Goal: Task Accomplishment & Management: Use online tool/utility

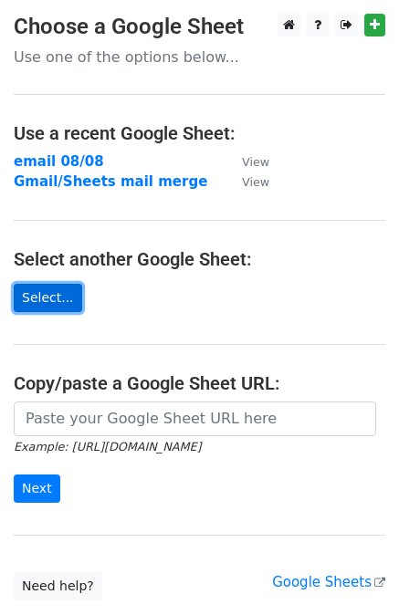
click at [58, 289] on link "Select..." at bounding box center [48, 298] width 68 height 28
click at [49, 294] on link "Select..." at bounding box center [48, 298] width 68 height 28
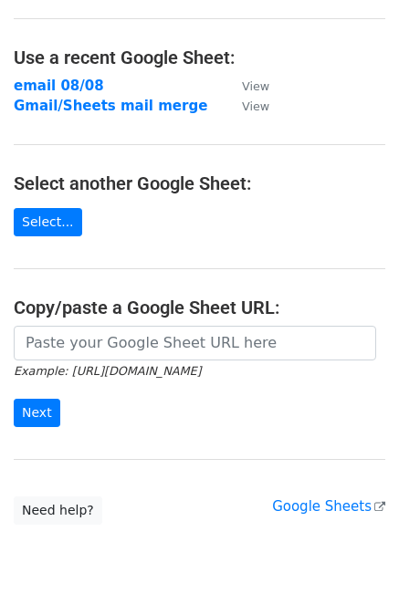
scroll to position [53, 0]
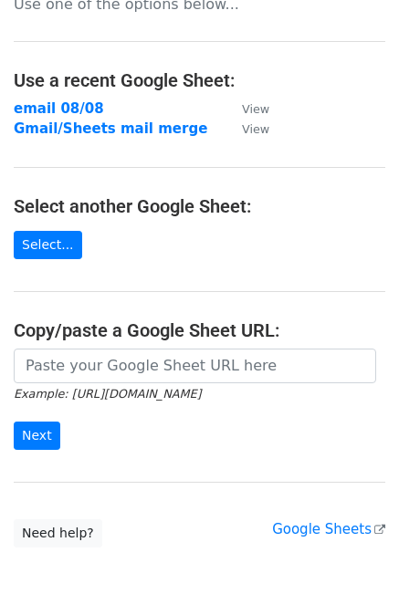
click at [115, 286] on main "Choose a Google Sheet Use one of the options below... Use a recent Google Sheet…" at bounding box center [199, 254] width 399 height 587
click at [58, 236] on link "Select..." at bounding box center [48, 245] width 68 height 28
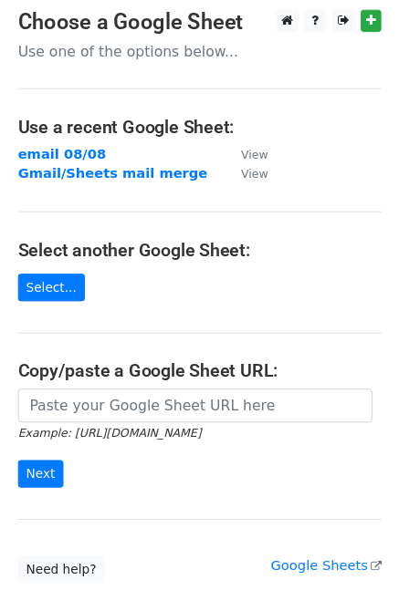
scroll to position [0, 0]
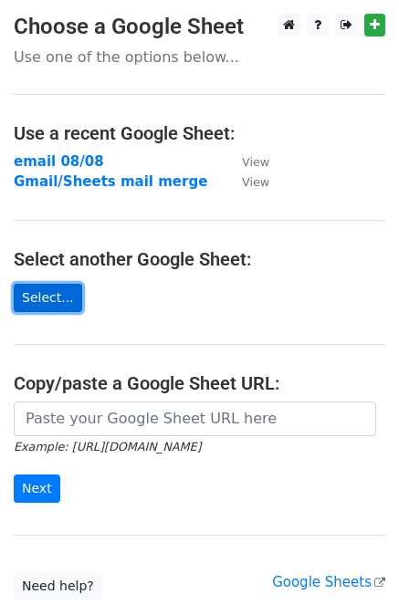
click at [32, 295] on link "Select..." at bounding box center [48, 298] width 68 height 28
click at [51, 294] on link "Select..." at bounding box center [48, 298] width 68 height 28
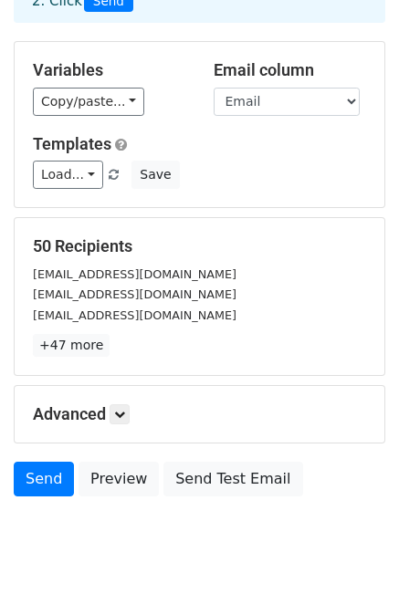
scroll to position [164, 0]
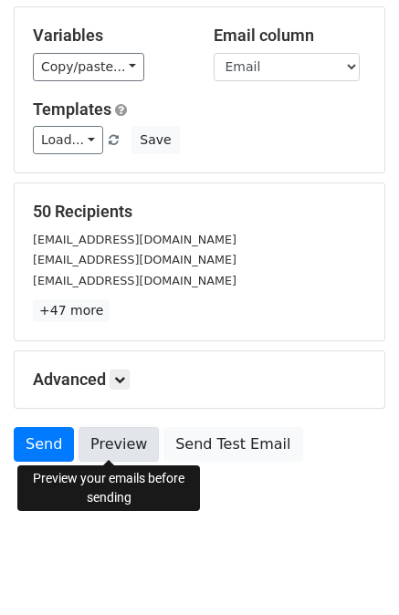
click at [110, 443] on link "Preview" at bounding box center [118, 444] width 80 height 35
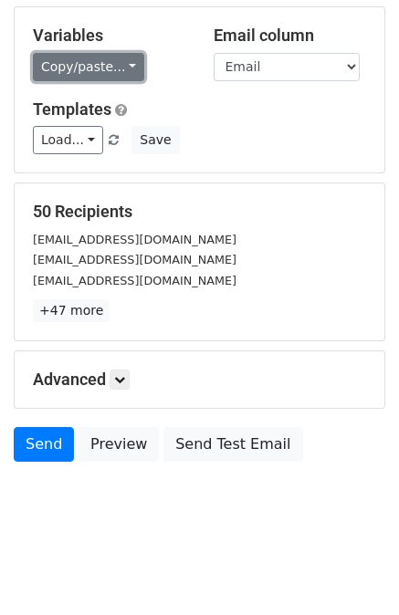
click at [103, 62] on link "Copy/paste..." at bounding box center [88, 67] width 111 height 28
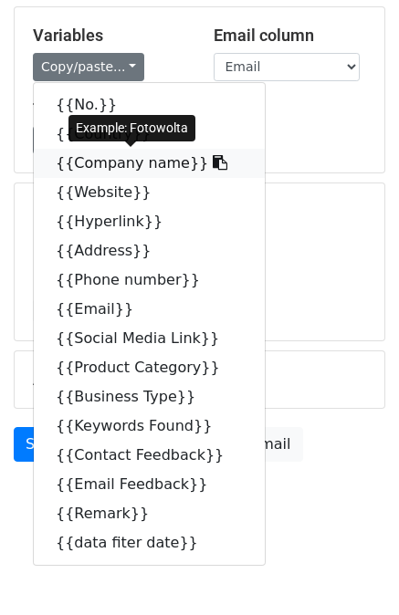
click at [110, 154] on link "{{Company name}}" at bounding box center [149, 163] width 231 height 29
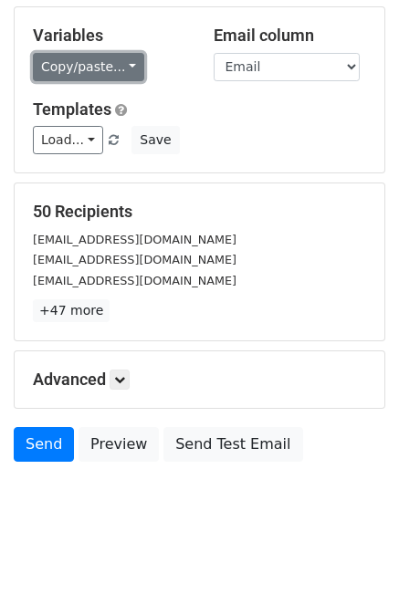
click at [112, 64] on link "Copy/paste..." at bounding box center [88, 67] width 111 height 28
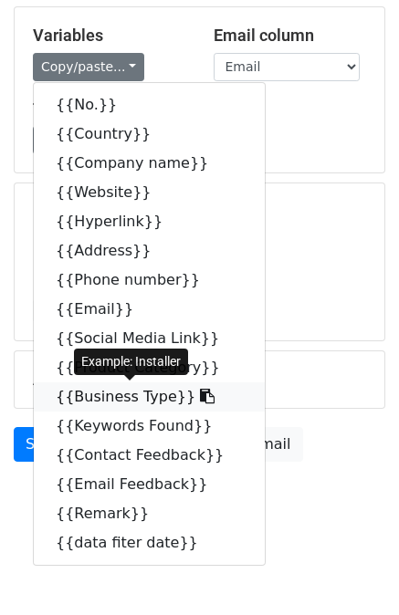
click at [131, 392] on link "{{Business Type}}" at bounding box center [149, 396] width 231 height 29
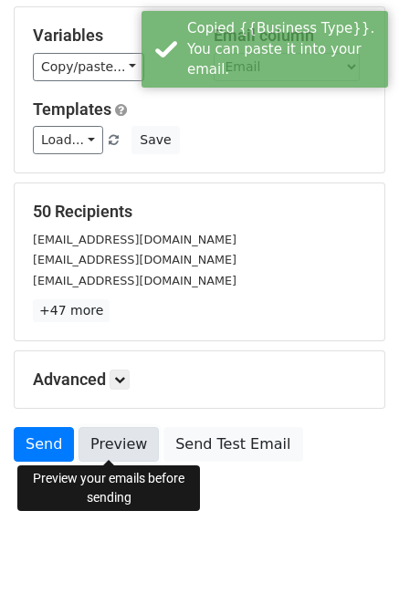
click at [125, 453] on link "Preview" at bounding box center [118, 444] width 80 height 35
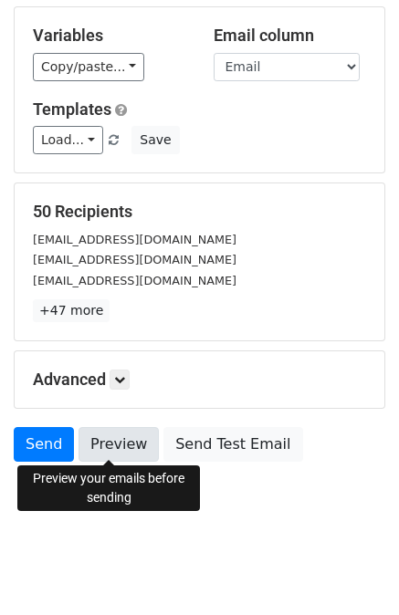
click at [131, 448] on link "Preview" at bounding box center [118, 444] width 80 height 35
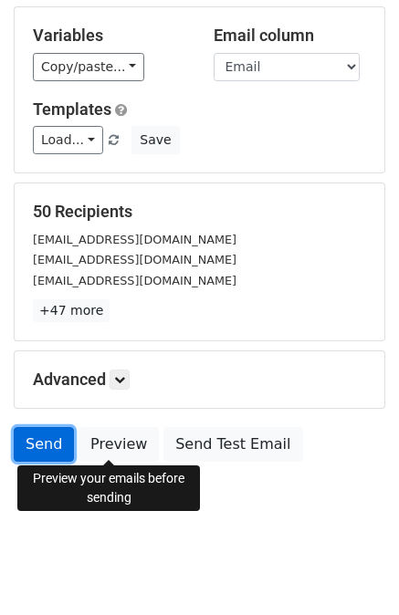
click at [43, 435] on link "Send" at bounding box center [44, 444] width 60 height 35
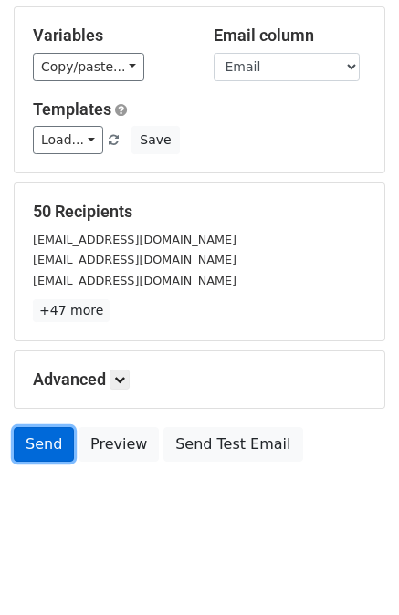
click at [43, 435] on link "Send" at bounding box center [44, 444] width 60 height 35
click at [46, 484] on body "New Campaign Daily emails left: 50 Google Sheet: gmail 12/08 1. Write your emai…" at bounding box center [199, 196] width 399 height 695
click at [47, 445] on link "Send" at bounding box center [44, 444] width 60 height 35
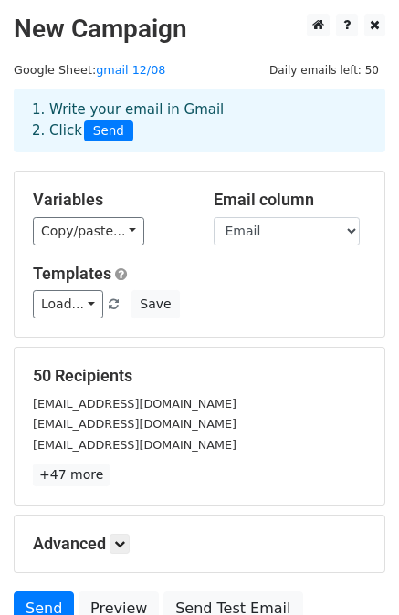
click at [172, 183] on div "Variables Copy/paste... {{No.}} {{Country}} {{Company name}} {{Website}} {{Hype…" at bounding box center [200, 254] width 370 height 165
click at [278, 225] on select "No. Country Company name Website Hyperlink Address Phone number Email Social Me…" at bounding box center [287, 231] width 146 height 28
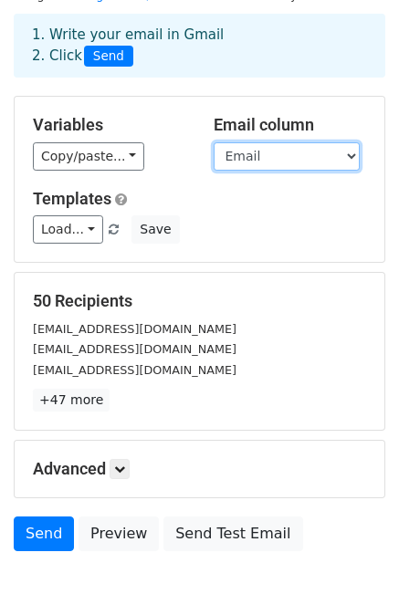
scroll to position [164, 0]
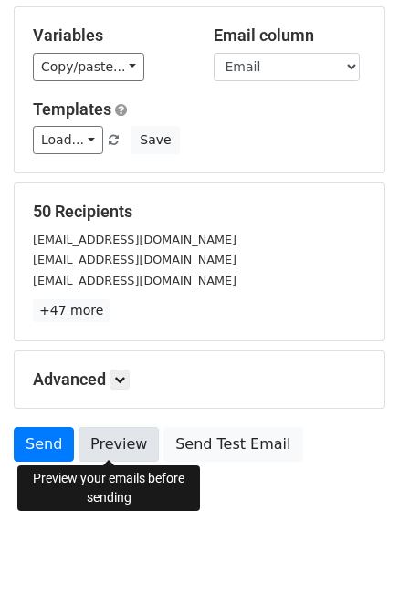
click at [117, 448] on link "Preview" at bounding box center [118, 444] width 80 height 35
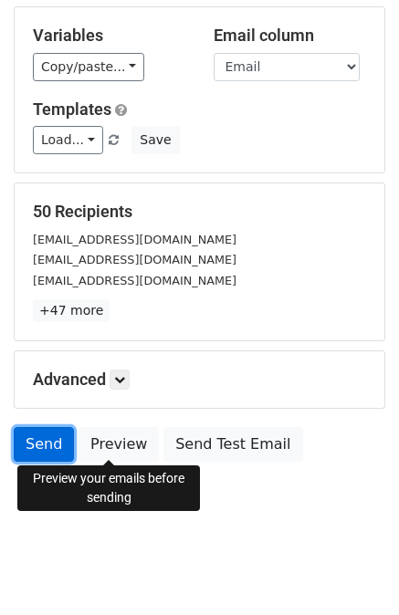
click at [50, 437] on link "Send" at bounding box center [44, 444] width 60 height 35
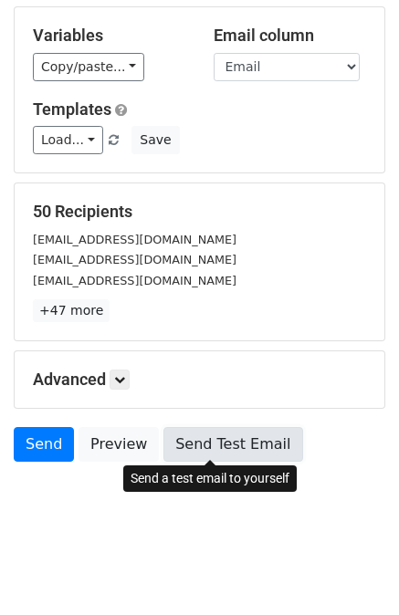
click at [190, 439] on link "Send Test Email" at bounding box center [232, 444] width 139 height 35
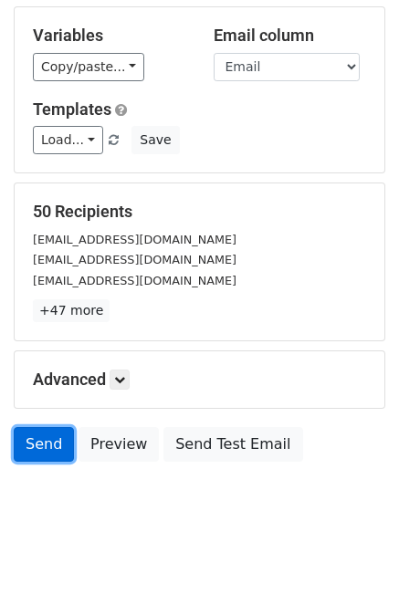
click at [40, 435] on link "Send" at bounding box center [44, 444] width 60 height 35
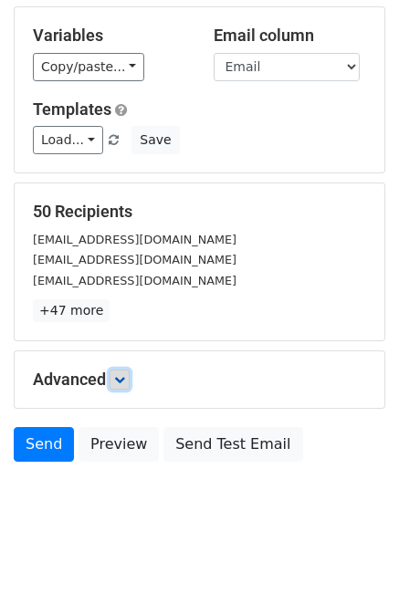
click at [118, 381] on icon at bounding box center [119, 379] width 11 height 11
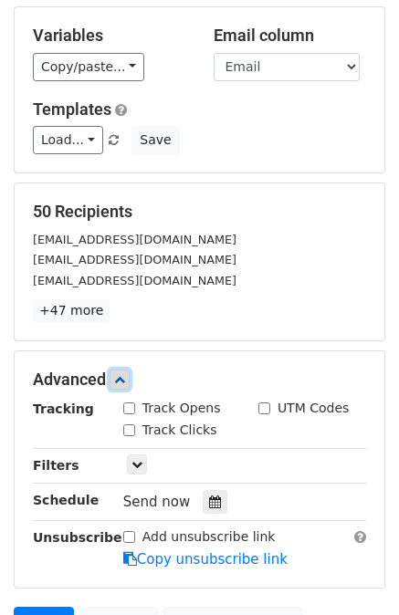
click at [121, 381] on icon at bounding box center [119, 379] width 11 height 11
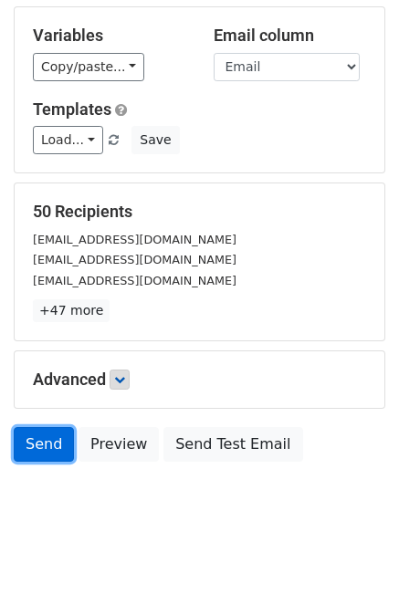
click at [53, 445] on link "Send" at bounding box center [44, 444] width 60 height 35
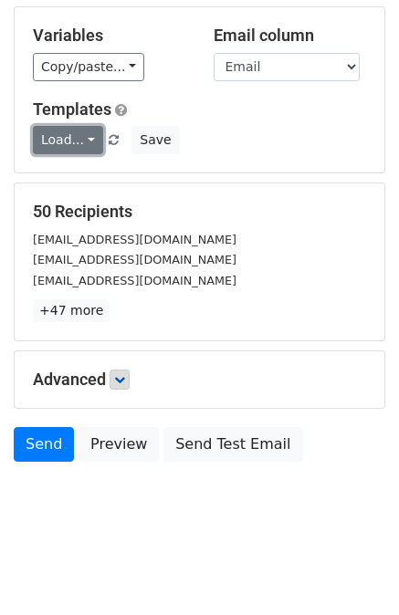
click at [78, 138] on link "Load..." at bounding box center [68, 140] width 70 height 28
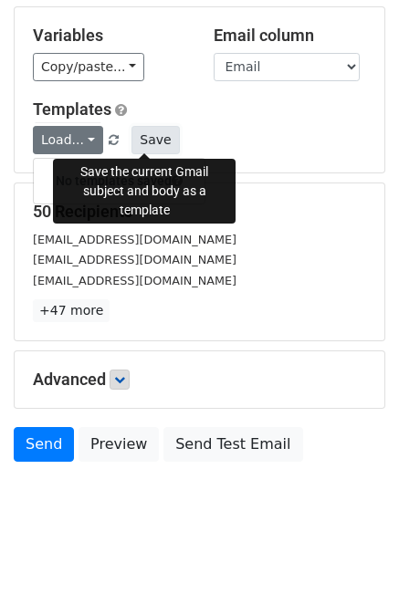
click at [142, 141] on button "Save" at bounding box center [154, 140] width 47 height 28
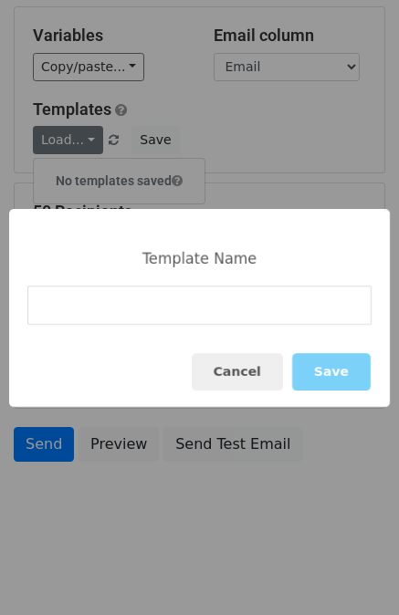
click at [186, 304] on input at bounding box center [199, 305] width 344 height 39
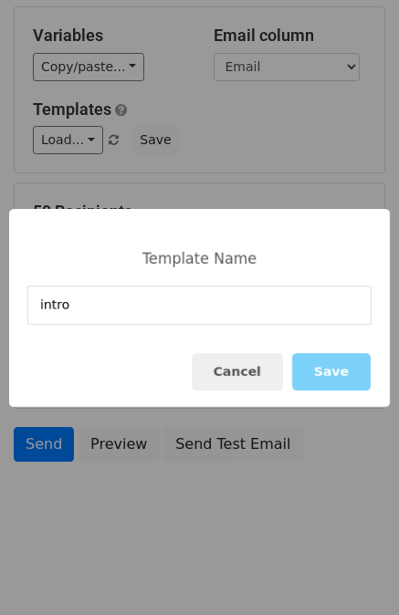
type input "intro"
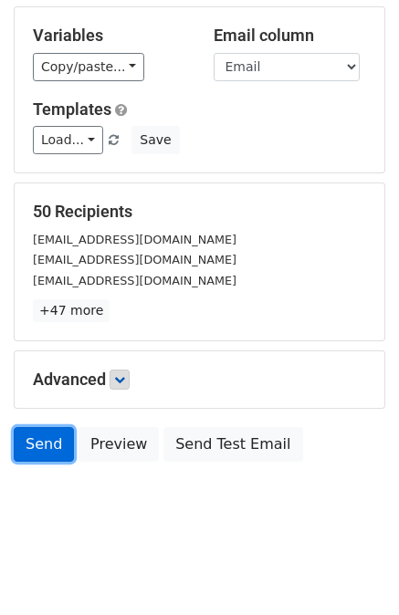
click at [48, 431] on link "Send" at bounding box center [44, 444] width 60 height 35
click at [24, 454] on link "Send" at bounding box center [44, 444] width 60 height 35
click at [44, 433] on link "Send" at bounding box center [44, 444] width 60 height 35
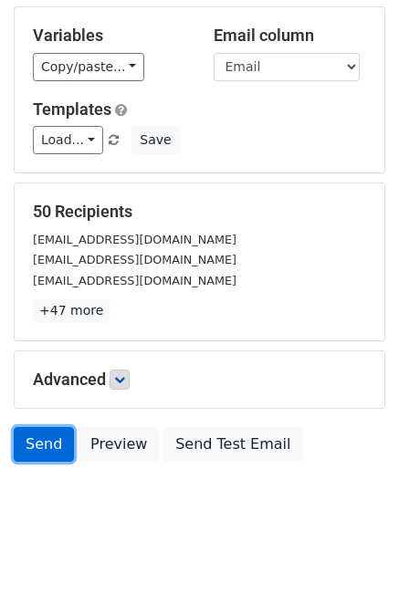
click at [44, 433] on link "Send" at bounding box center [44, 444] width 60 height 35
click at [55, 454] on link "Send" at bounding box center [44, 444] width 60 height 35
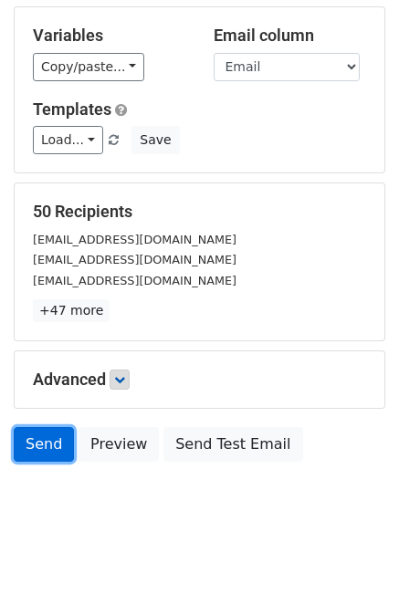
click at [55, 454] on link "Send" at bounding box center [44, 444] width 60 height 35
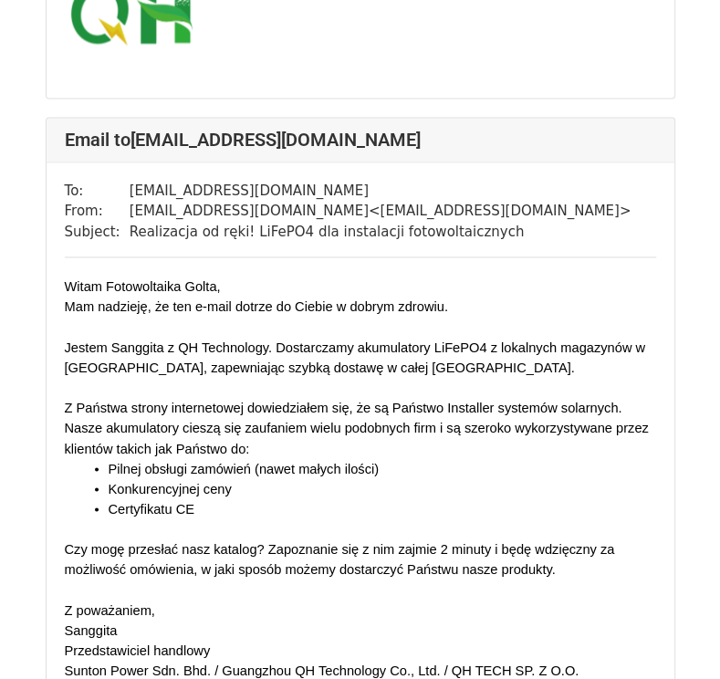
scroll to position [1949, 0]
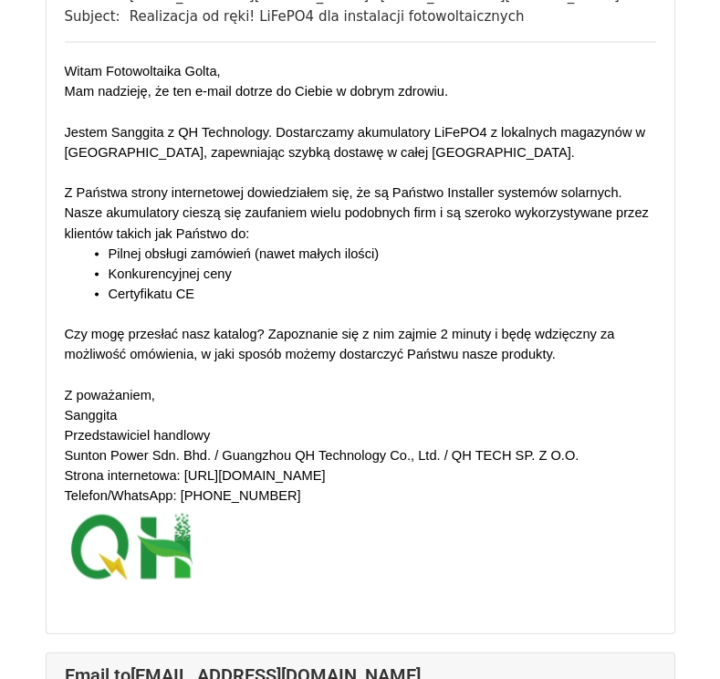
scroll to position [1734, 0]
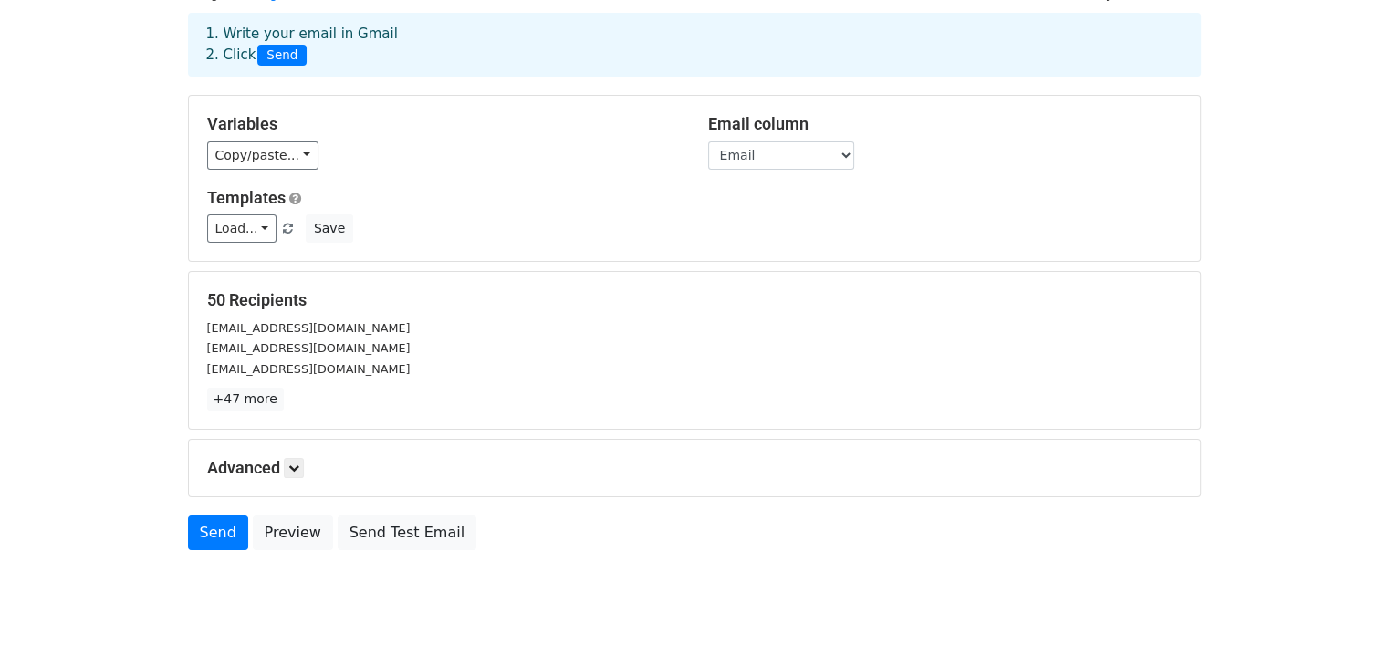
scroll to position [113, 0]
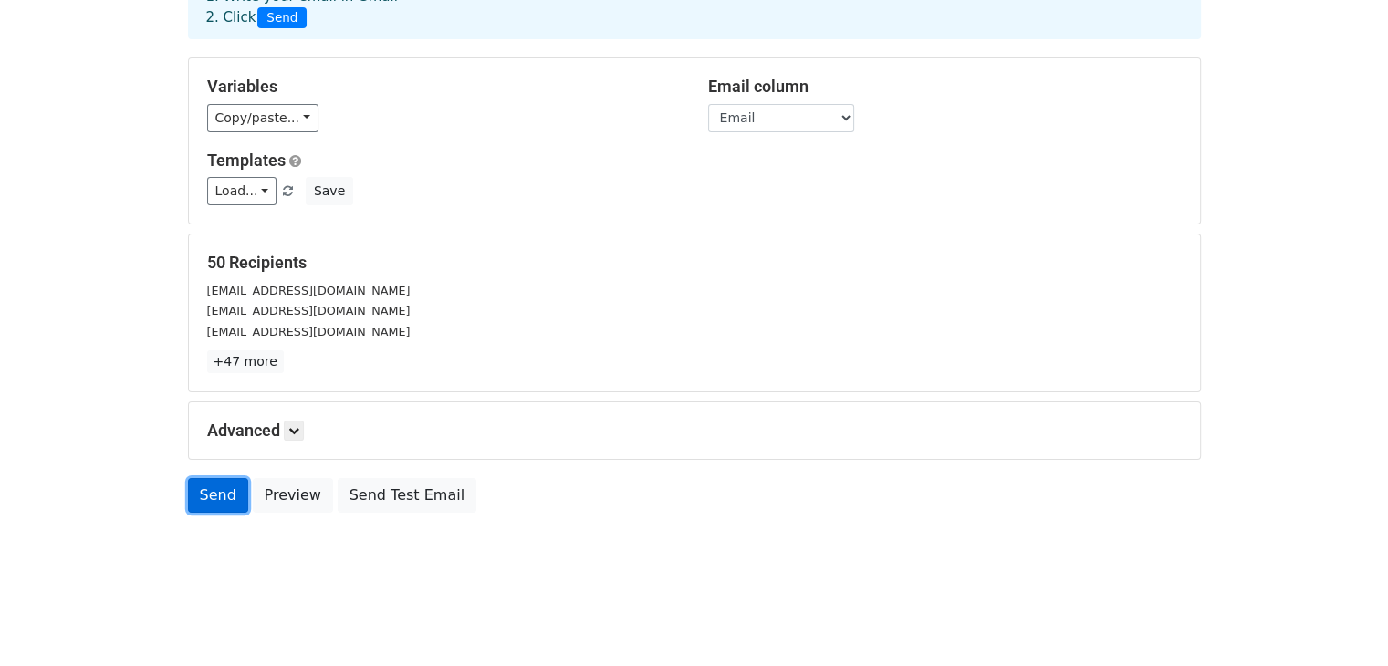
click at [212, 500] on link "Send" at bounding box center [218, 495] width 60 height 35
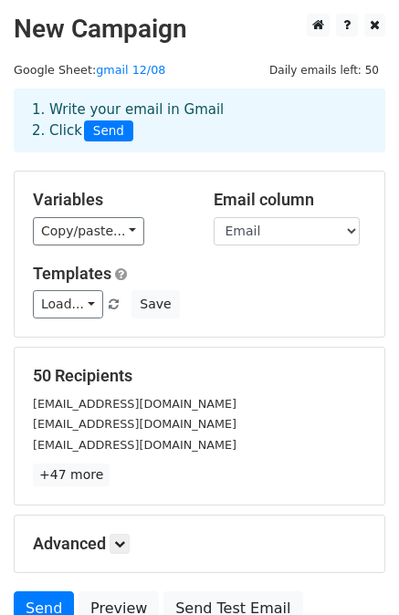
scroll to position [164, 0]
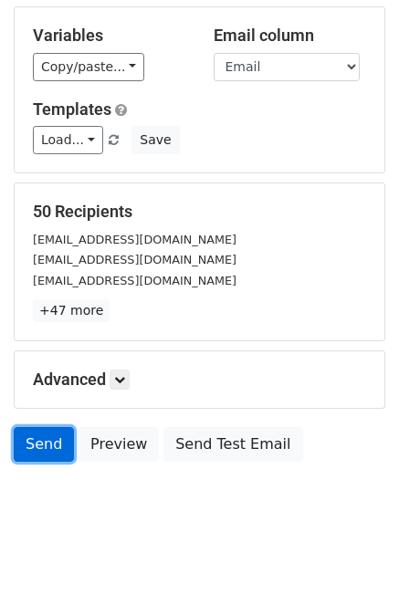
click at [55, 434] on link "Send" at bounding box center [44, 444] width 60 height 35
click at [37, 440] on link "Send" at bounding box center [44, 444] width 60 height 35
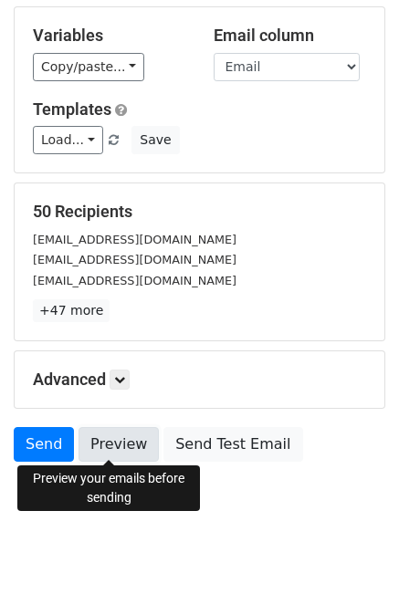
click at [120, 445] on link "Preview" at bounding box center [118, 444] width 80 height 35
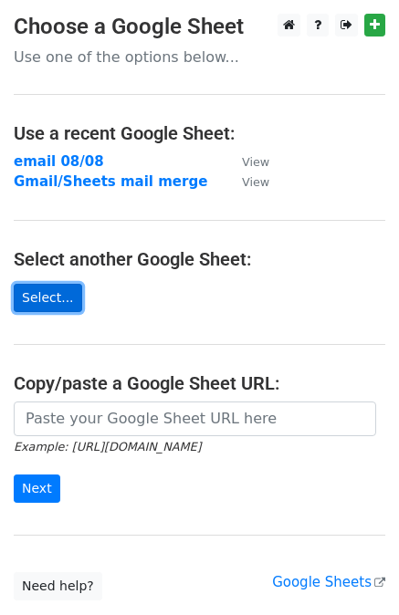
click at [47, 290] on link "Select..." at bounding box center [48, 298] width 68 height 28
click at [23, 296] on link "Select..." at bounding box center [48, 298] width 68 height 28
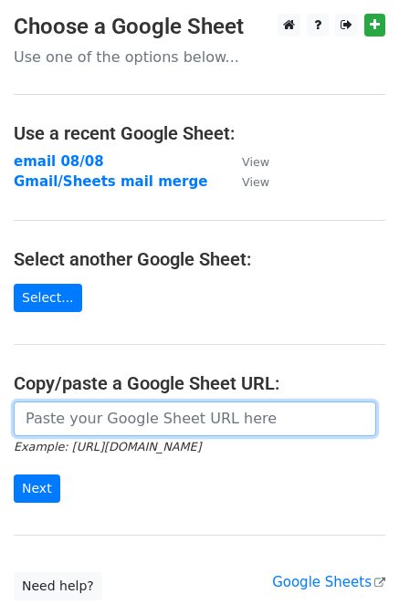
click at [65, 410] on input "url" at bounding box center [195, 419] width 362 height 35
paste input "[URL][DOMAIN_NAME]"
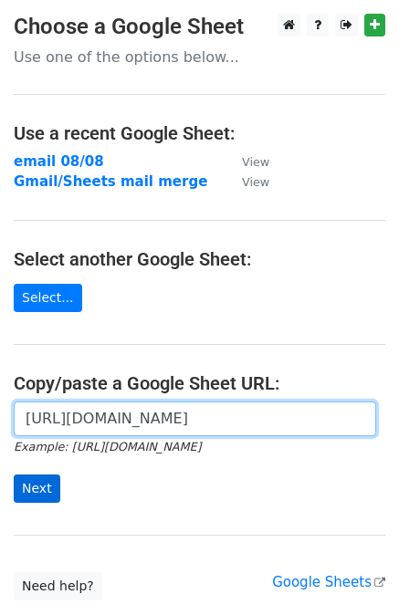
type input "[URL][DOMAIN_NAME]"
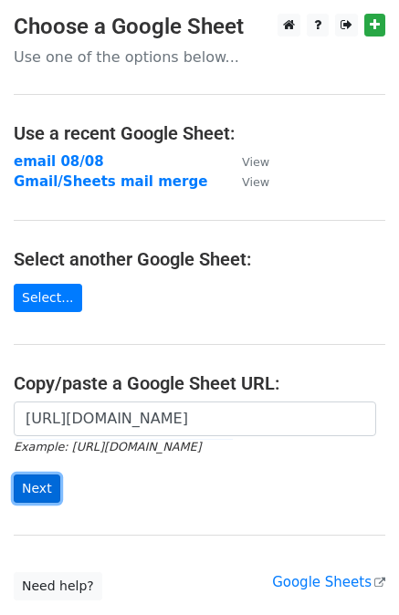
click at [35, 490] on input "Next" at bounding box center [37, 489] width 47 height 28
type input "https://docs.google.com/spreadsheets/d/16joRV4u4R_8eIRcMYpQ3XU-Alb7iPFOvIuuqRRE…"
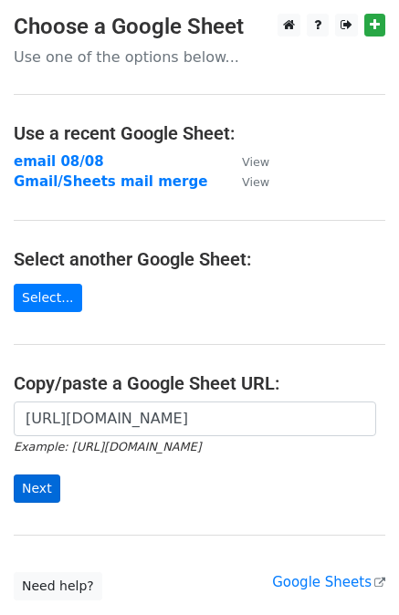
drag, startPoint x: 39, startPoint y: 472, endPoint x: 39, endPoint y: 490, distance: 18.3
click at [39, 490] on form "https://docs.google.com/spreadsheets/d/16joRV4u4R_8eIRcMYpQ3XU-Alb7iPFOvIuuqRRE…" at bounding box center [199, 453] width 371 height 102
click at [39, 490] on input "Next" at bounding box center [37, 489] width 47 height 28
type input "[URL][DOMAIN_NAME]"
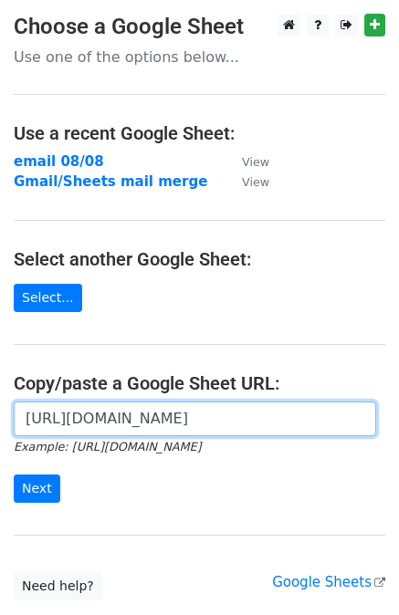
scroll to position [0, 0]
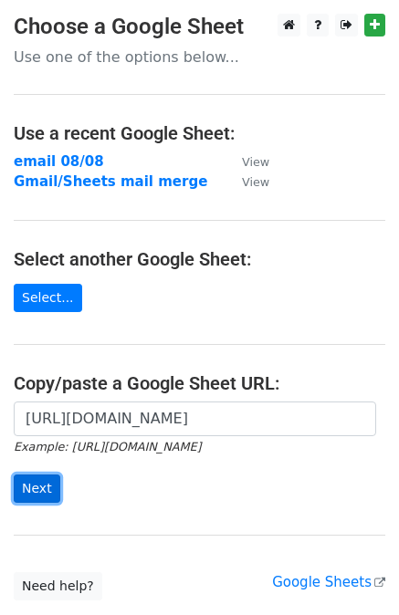
click at [42, 478] on input "Next" at bounding box center [37, 489] width 47 height 28
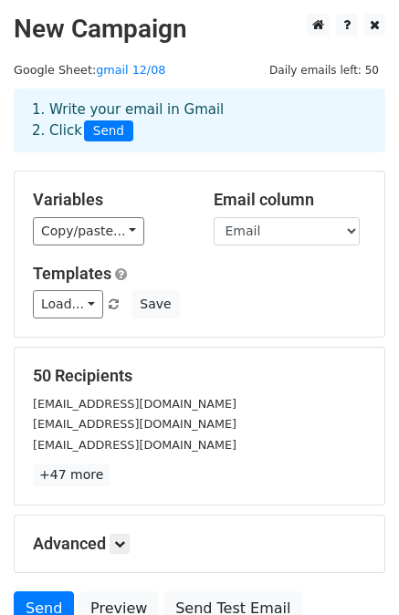
scroll to position [164, 0]
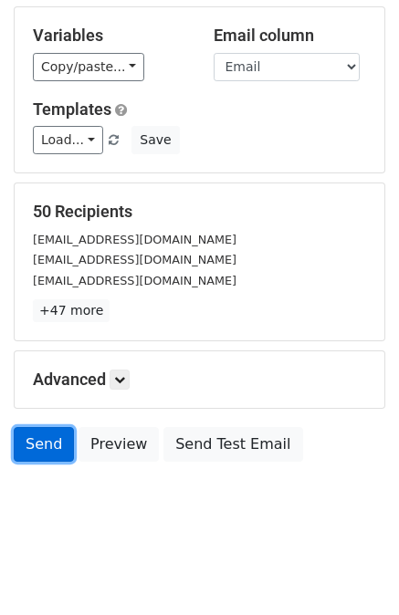
click at [55, 438] on link "Send" at bounding box center [44, 444] width 60 height 35
